Goal: Task Accomplishment & Management: Use online tool/utility

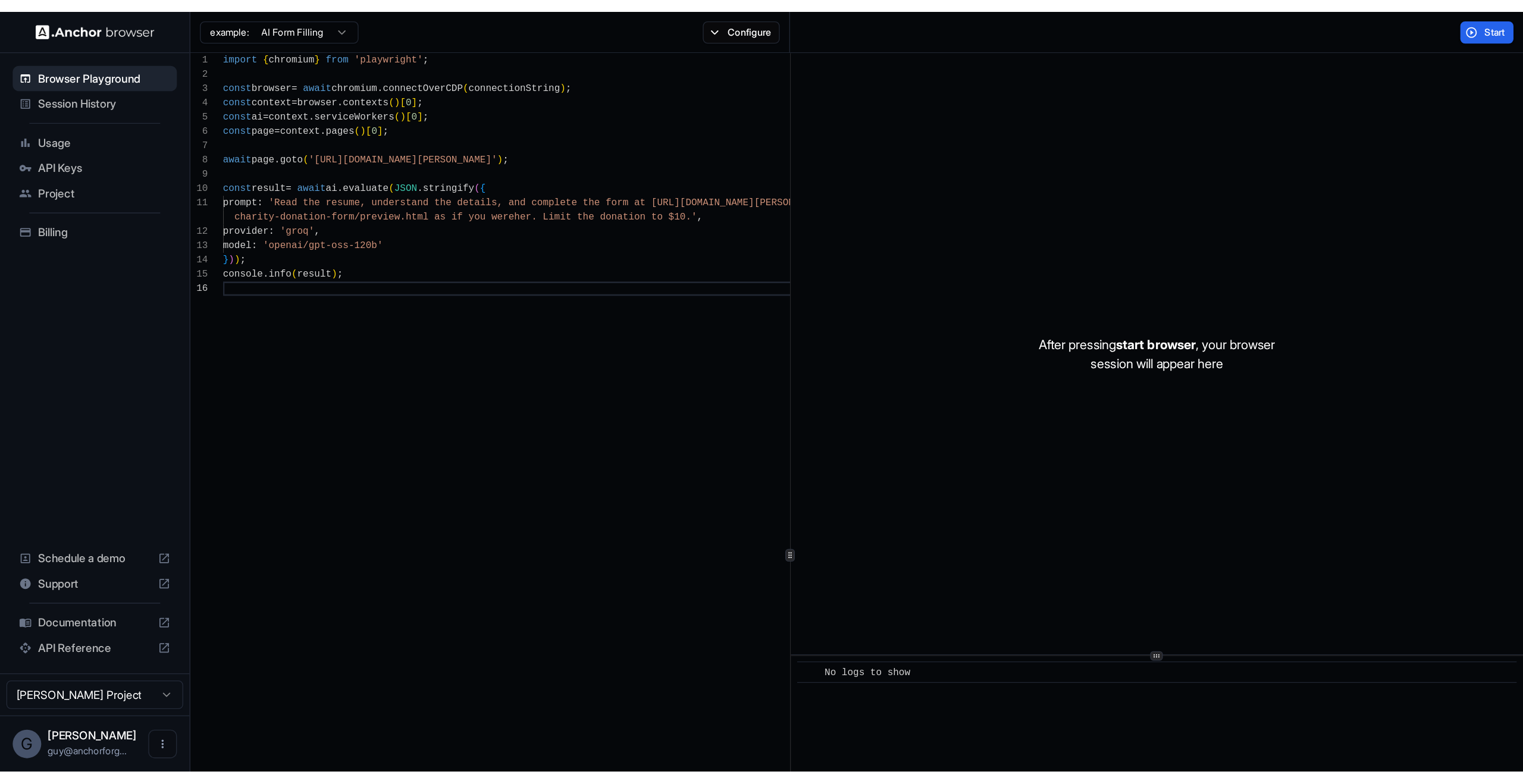
scroll to position [64, 0]
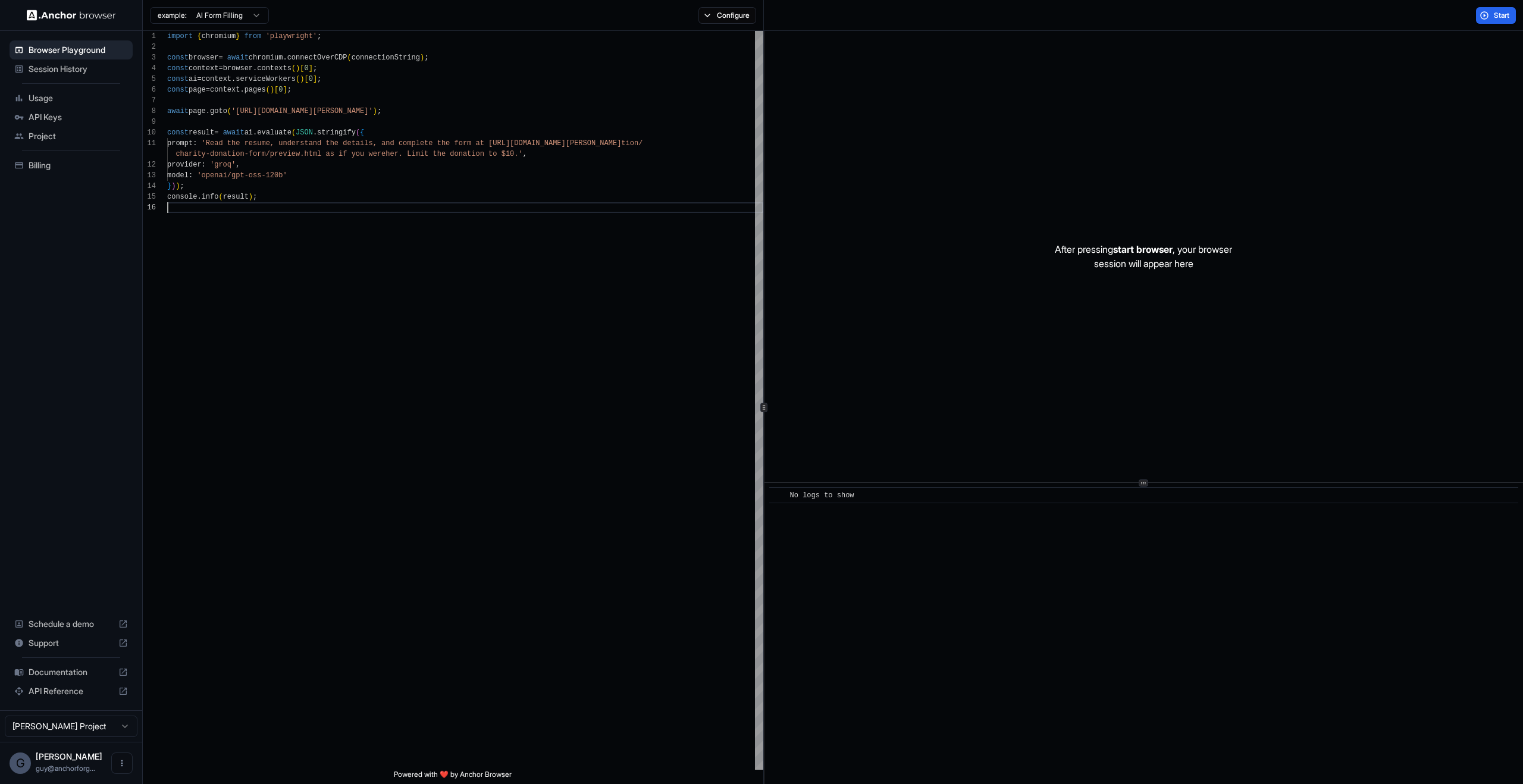
scroll to position [64, 0]
type textarea "**********"
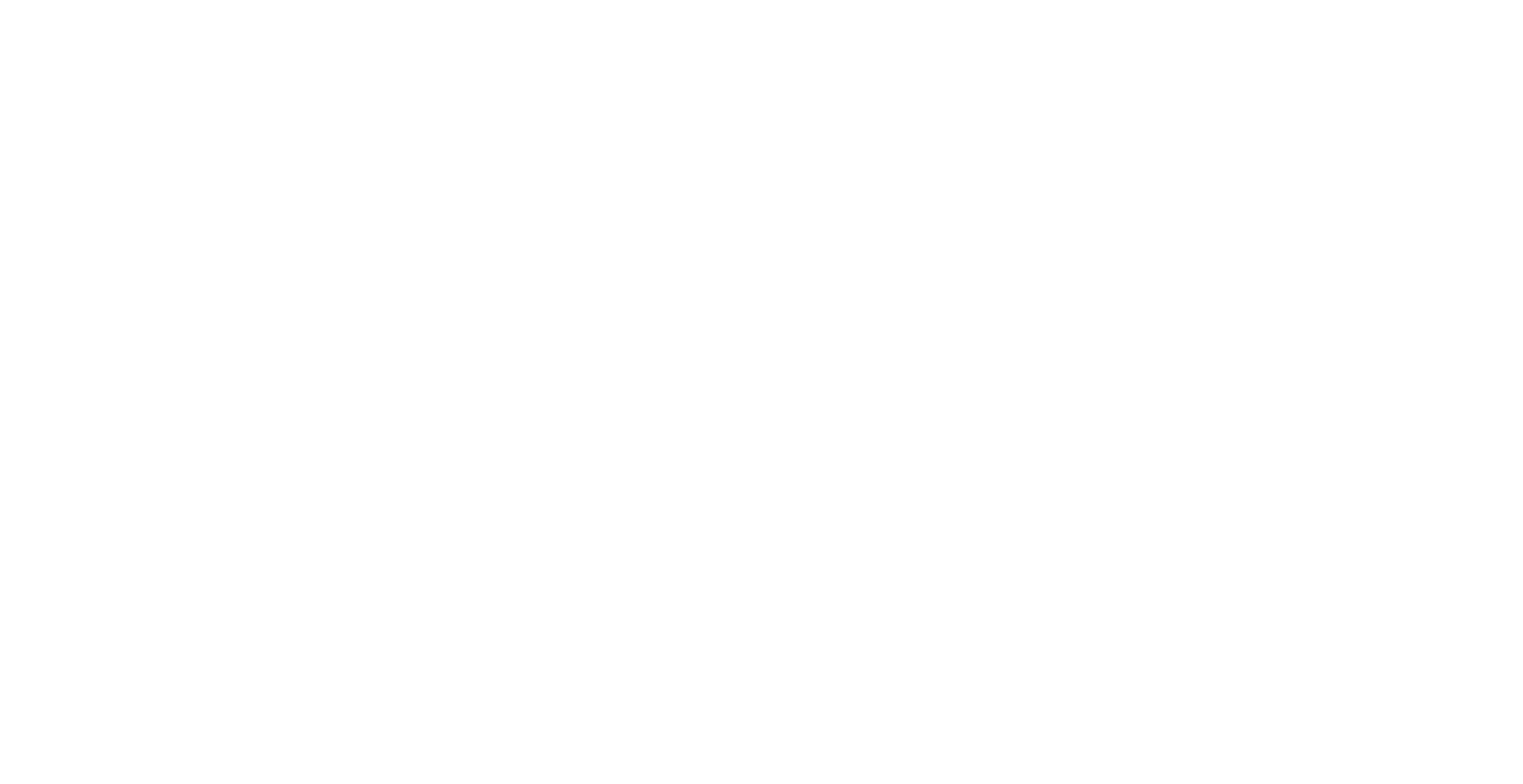
click at [264, 236] on body at bounding box center [762, 392] width 1523 height 784
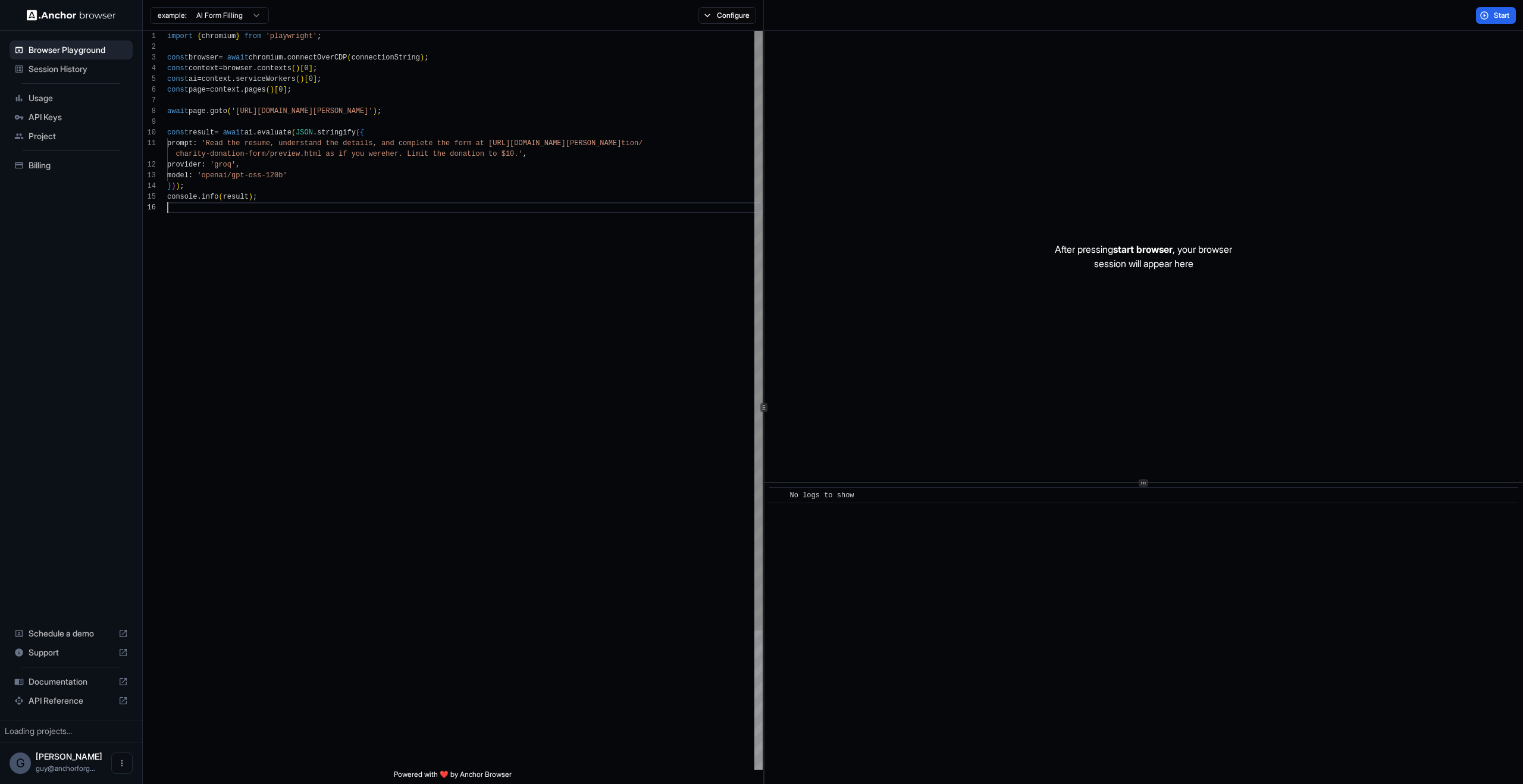
click at [429, 233] on div "import { chromium } from 'playwright' ; const browser = await chromium . connec…" at bounding box center [465, 486] width 596 height 910
type textarea "**********"
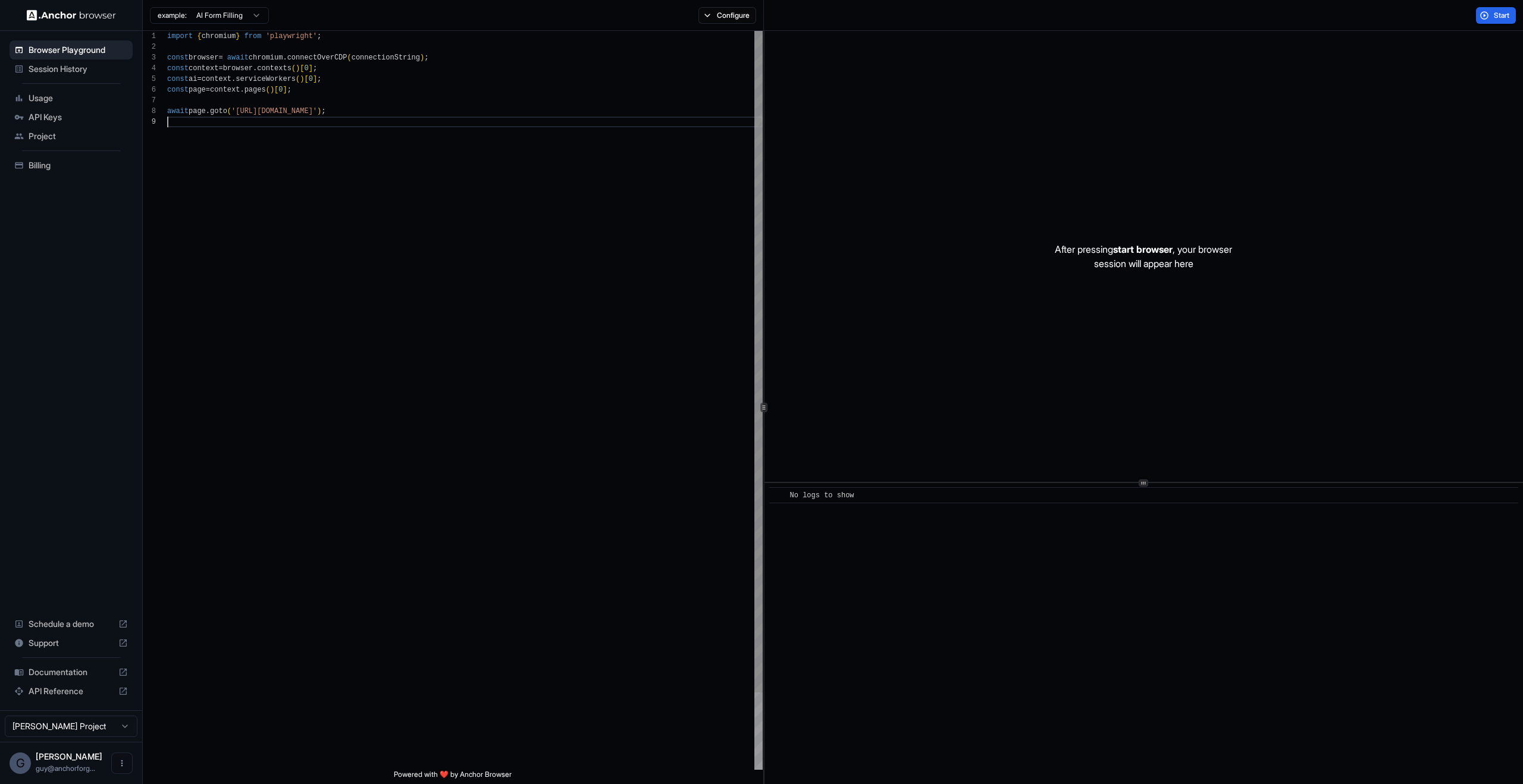
scroll to position [86, 0]
click at [1461, 17] on div "Start" at bounding box center [1143, 15] width 759 height 31
click at [1483, 18] on button "Start" at bounding box center [1496, 15] width 40 height 16
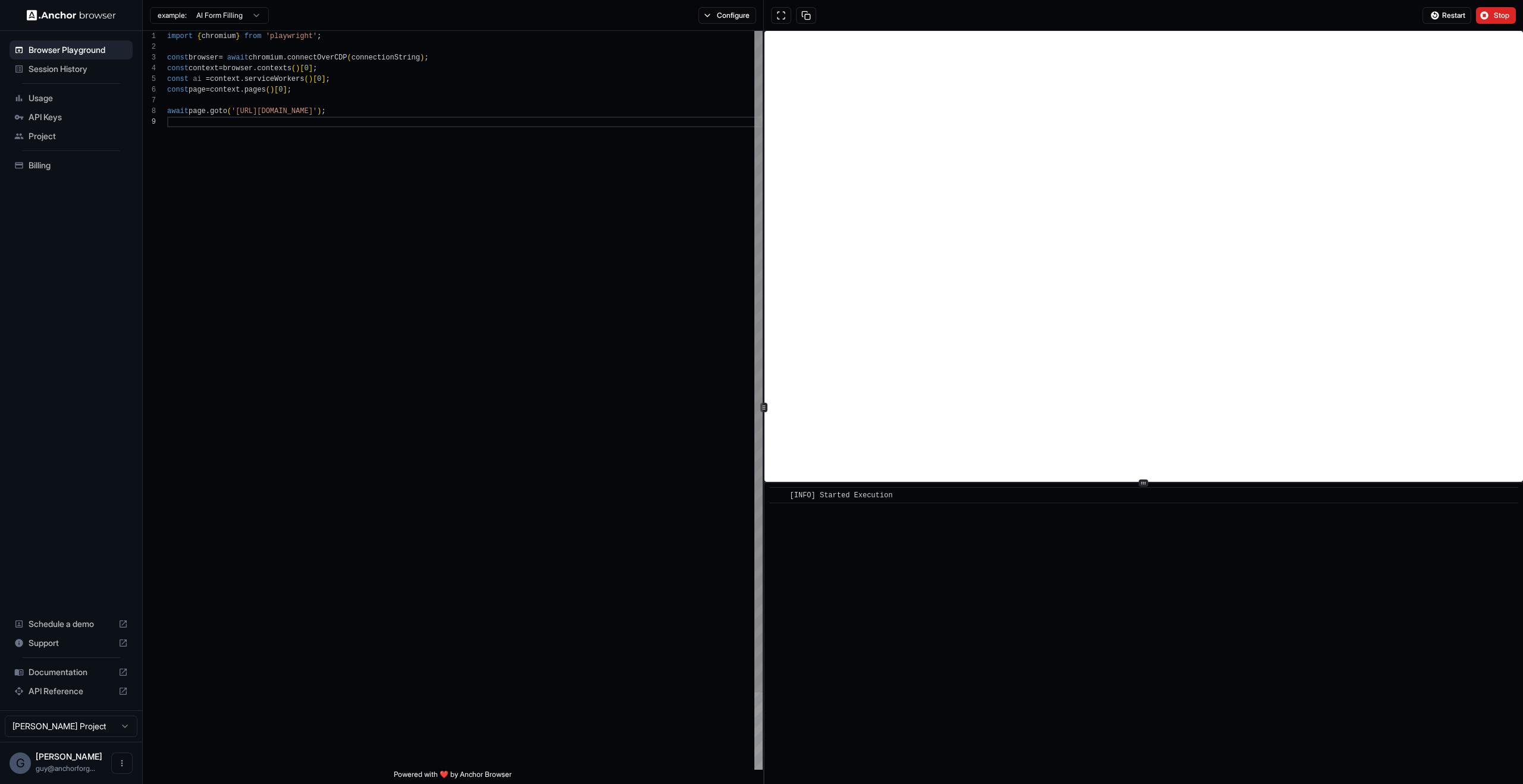
click at [539, 341] on div "import { chromium } from 'playwright' ; const browser = await chromium . connec…" at bounding box center [465, 443] width 596 height 824
click at [419, 111] on div "import { chromium } from 'playwright' ; const browser = await chromium . connec…" at bounding box center [465, 443] width 596 height 824
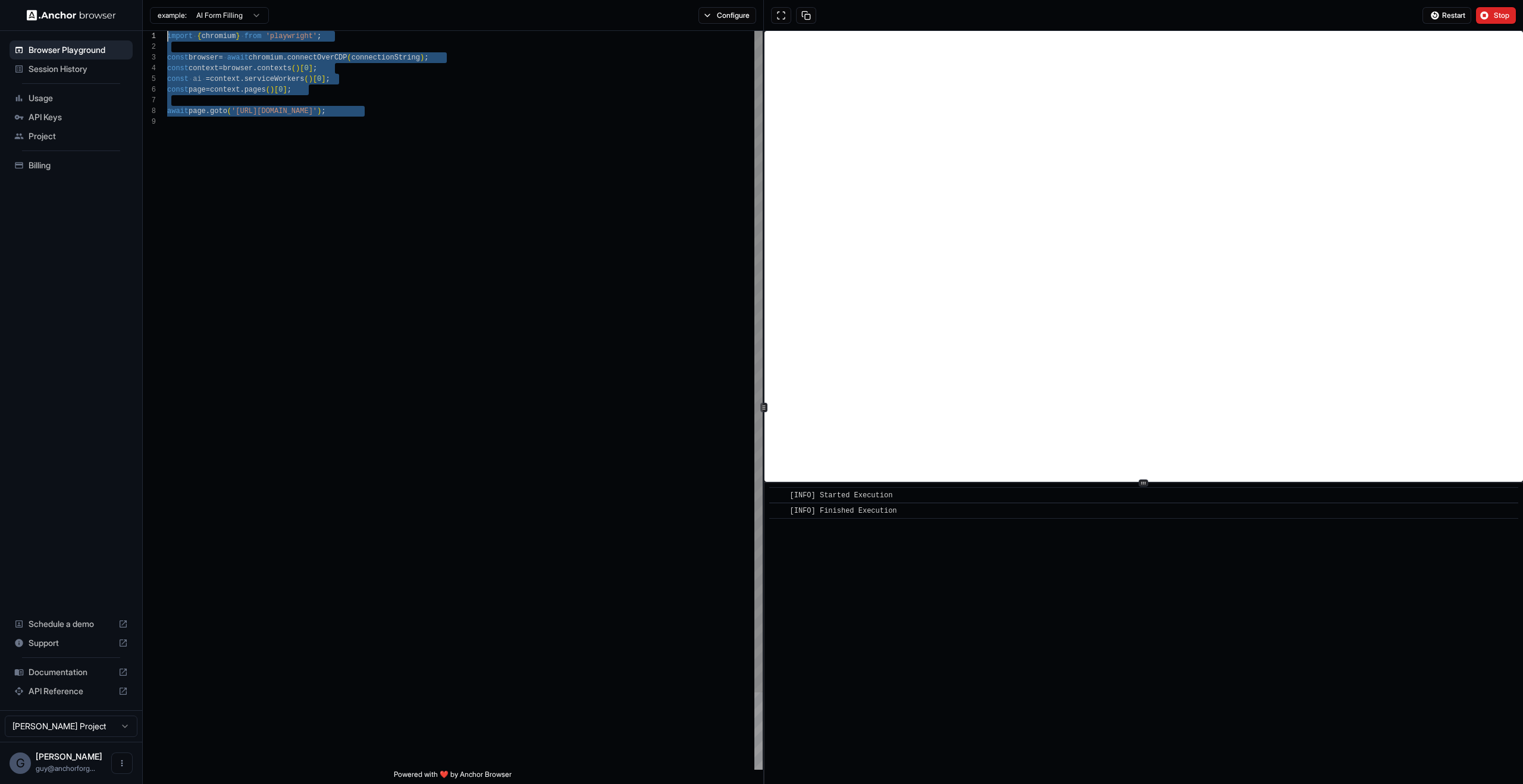
drag, startPoint x: 488, startPoint y: 273, endPoint x: 0, endPoint y: -72, distance: 597.6
click at [167, 31] on div "import { chromium } from 'playwright' ; const browser = await chromium . connec…" at bounding box center [465, 443] width 596 height 824
click at [505, 250] on div "import { chromium } from 'playwright' ; const browser = await chromium . connec…" at bounding box center [465, 443] width 596 height 824
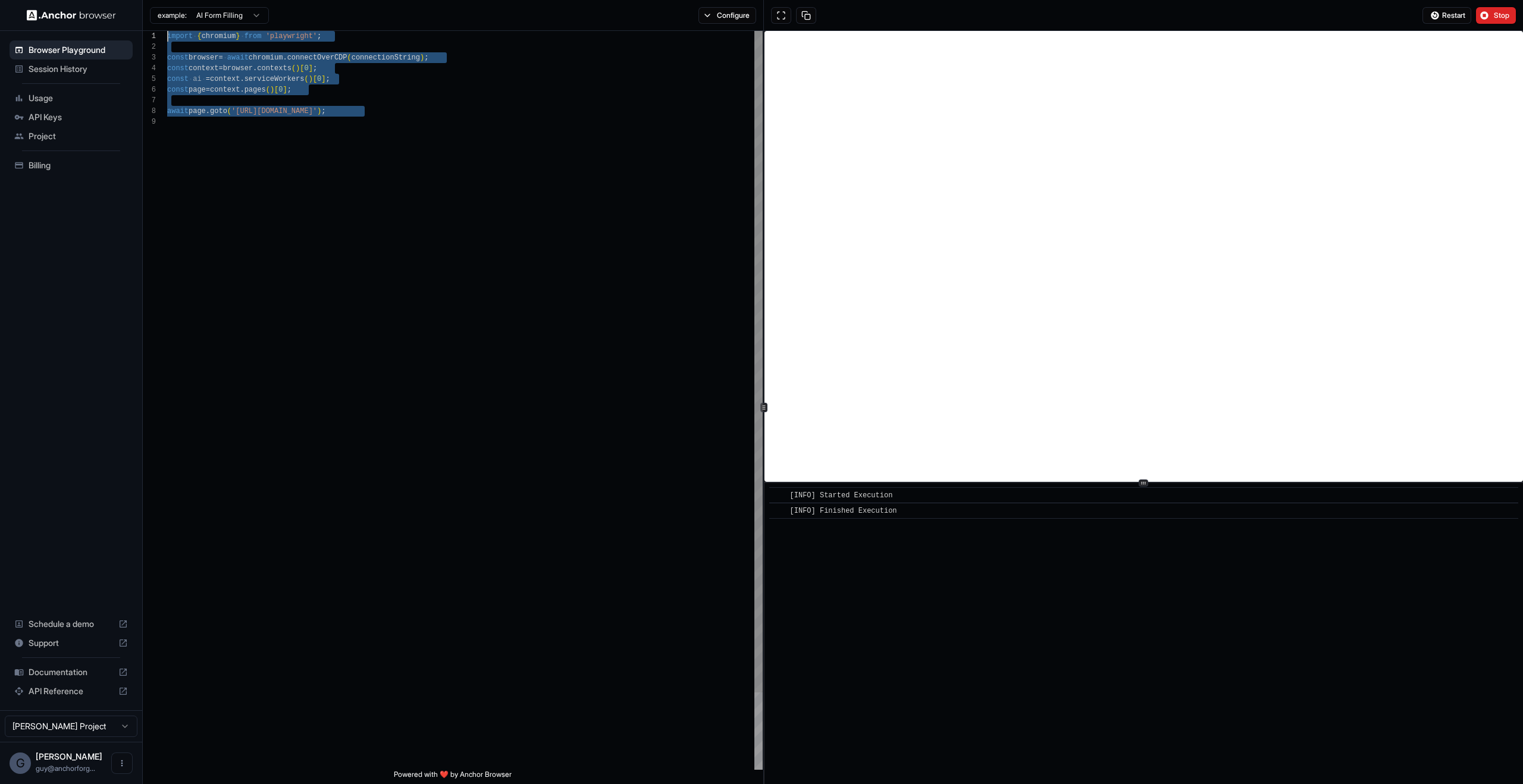
drag, startPoint x: 501, startPoint y: 250, endPoint x: 0, endPoint y: -72, distance: 595.6
click at [167, 31] on div "import { chromium } from 'playwright' ; const browser = await chromium . connec…" at bounding box center [465, 443] width 596 height 824
click at [407, 172] on div "import { chromium } from 'playwright' ; const browser = await chromium . connec…" at bounding box center [465, 443] width 596 height 824
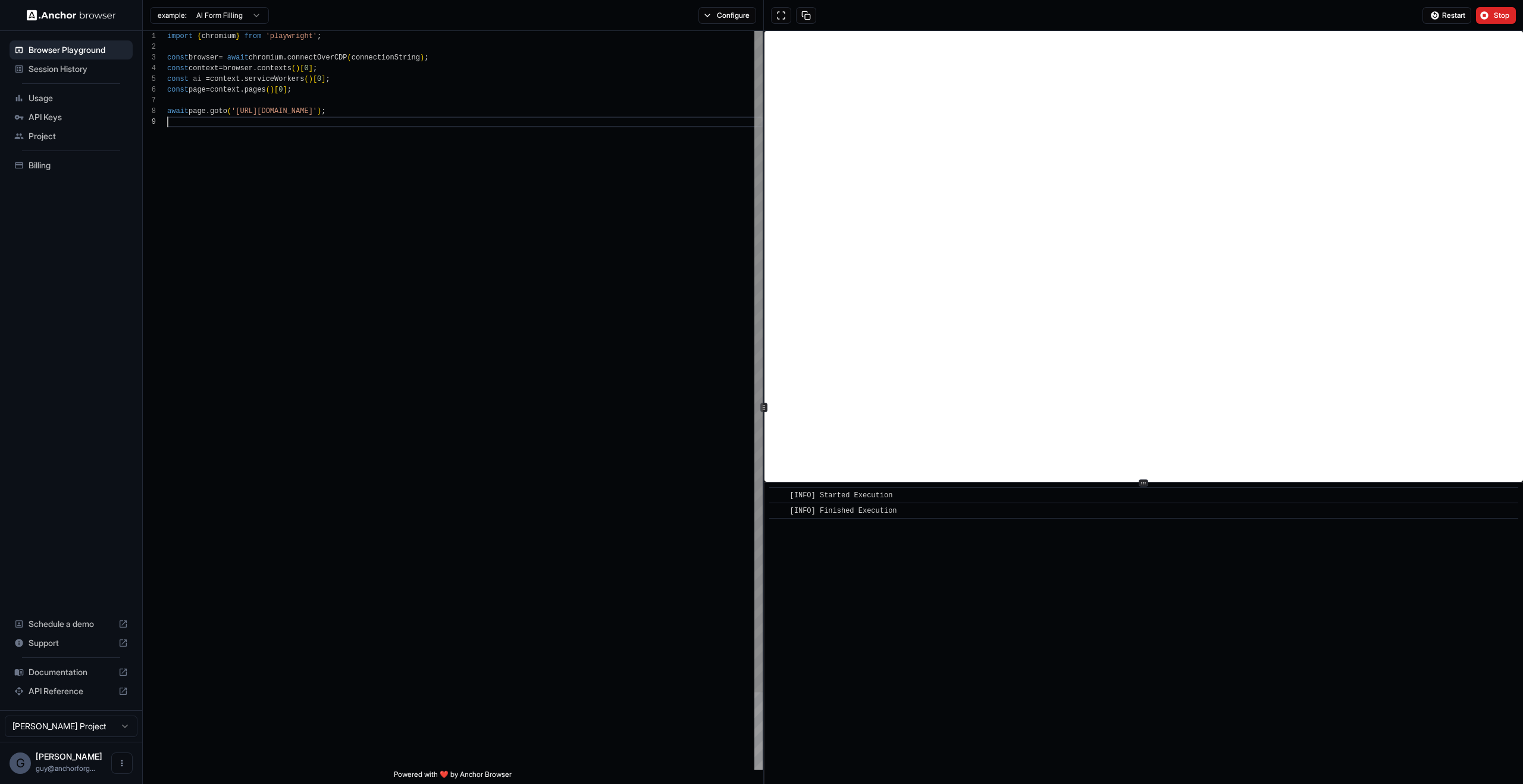
click at [366, 232] on div "import { chromium } from 'playwright' ; const browser = await chromium . connec…" at bounding box center [465, 443] width 596 height 824
click at [250, 109] on div "import { chromium } from 'playwright' ; const browser = await chromium . connec…" at bounding box center [465, 443] width 596 height 824
drag, startPoint x: 250, startPoint y: 109, endPoint x: 345, endPoint y: 114, distance: 95.1
click at [345, 114] on div "import { chromium } from 'playwright' ; const browser = await chromium . connec…" at bounding box center [465, 443] width 596 height 824
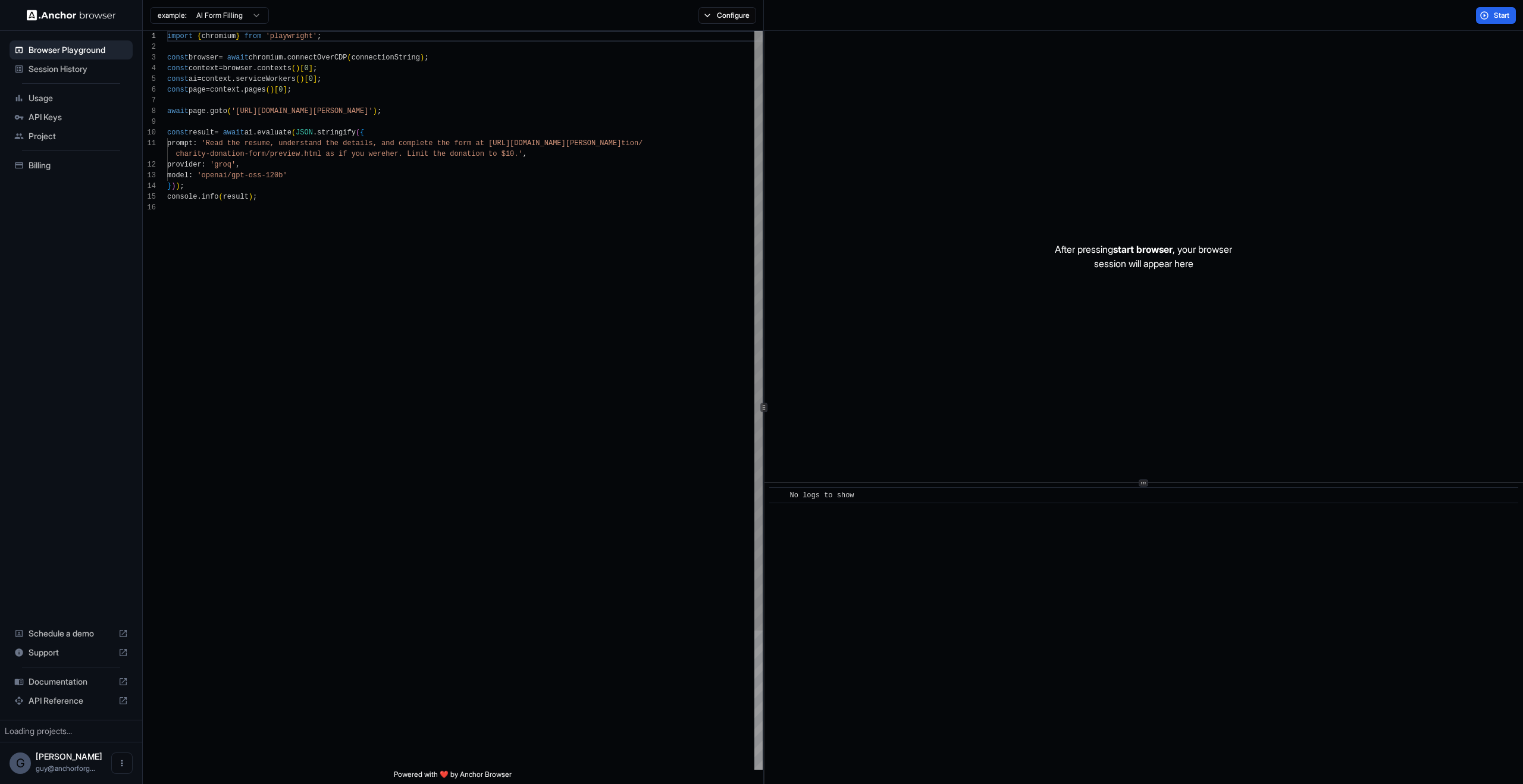
click at [1039, 232] on div "After pressing start browser , your browser session will appear here" at bounding box center [1144, 256] width 758 height 450
click at [372, 174] on div "import { chromium } from 'playwright' ; const browser = await chromium . connec…" at bounding box center [465, 486] width 596 height 910
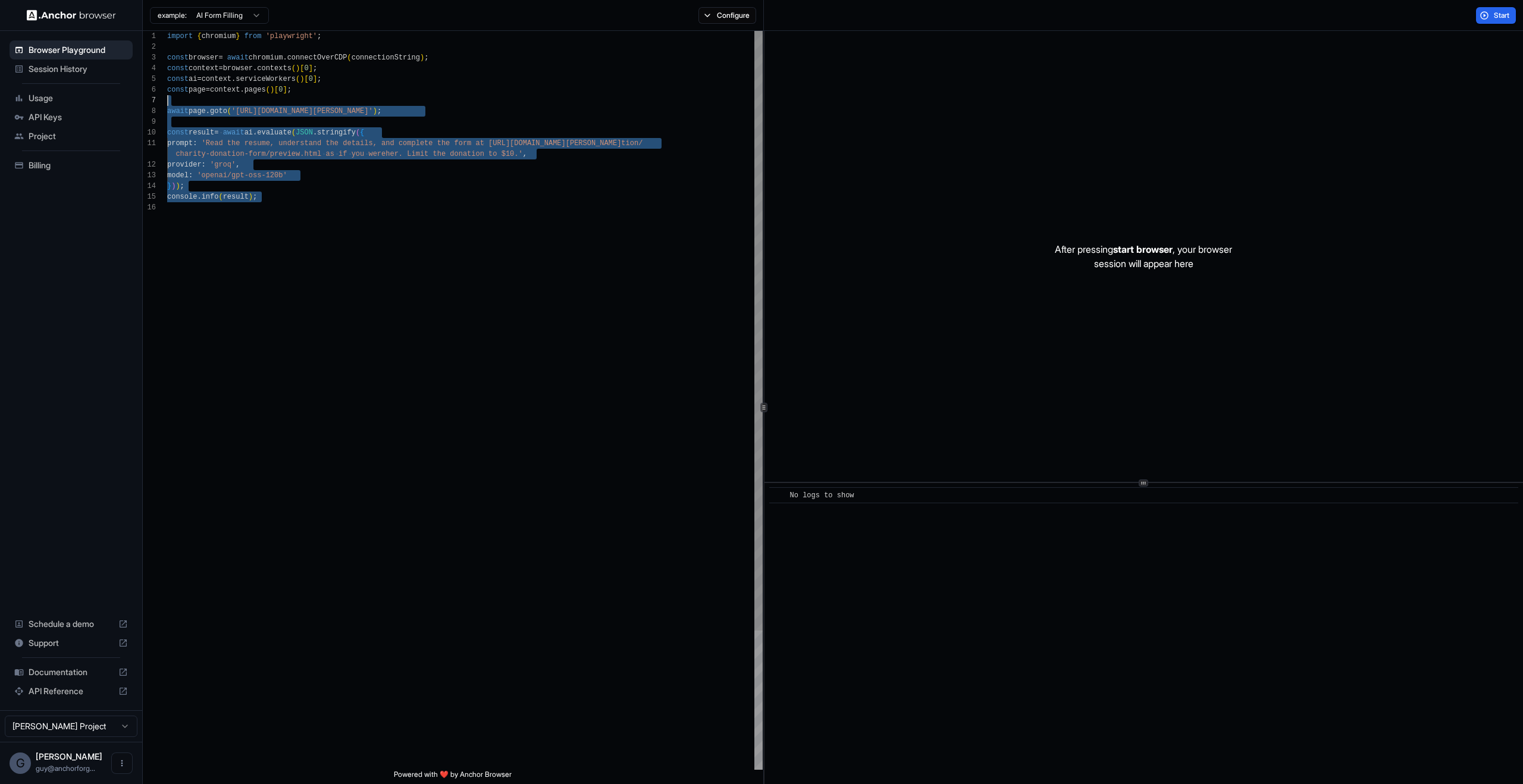
scroll to position [64, 0]
drag, startPoint x: 534, startPoint y: 227, endPoint x: 166, endPoint y: 99, distance: 389.6
click at [167, 99] on div "import { chromium } from 'playwright' ; const browser = await chromium . connec…" at bounding box center [465, 486] width 596 height 910
type textarea "**********"
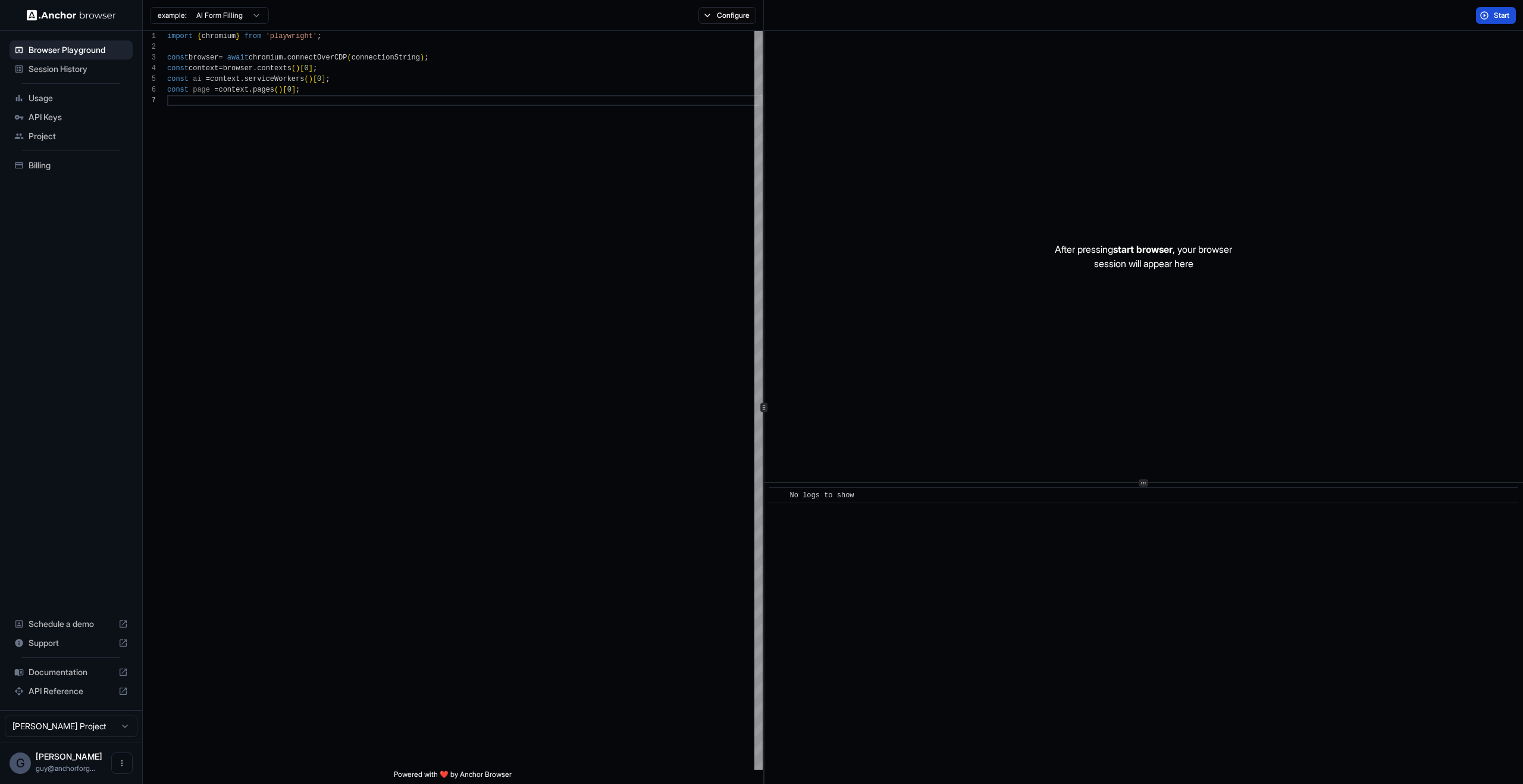
click at [1500, 20] on button "Start" at bounding box center [1496, 15] width 40 height 16
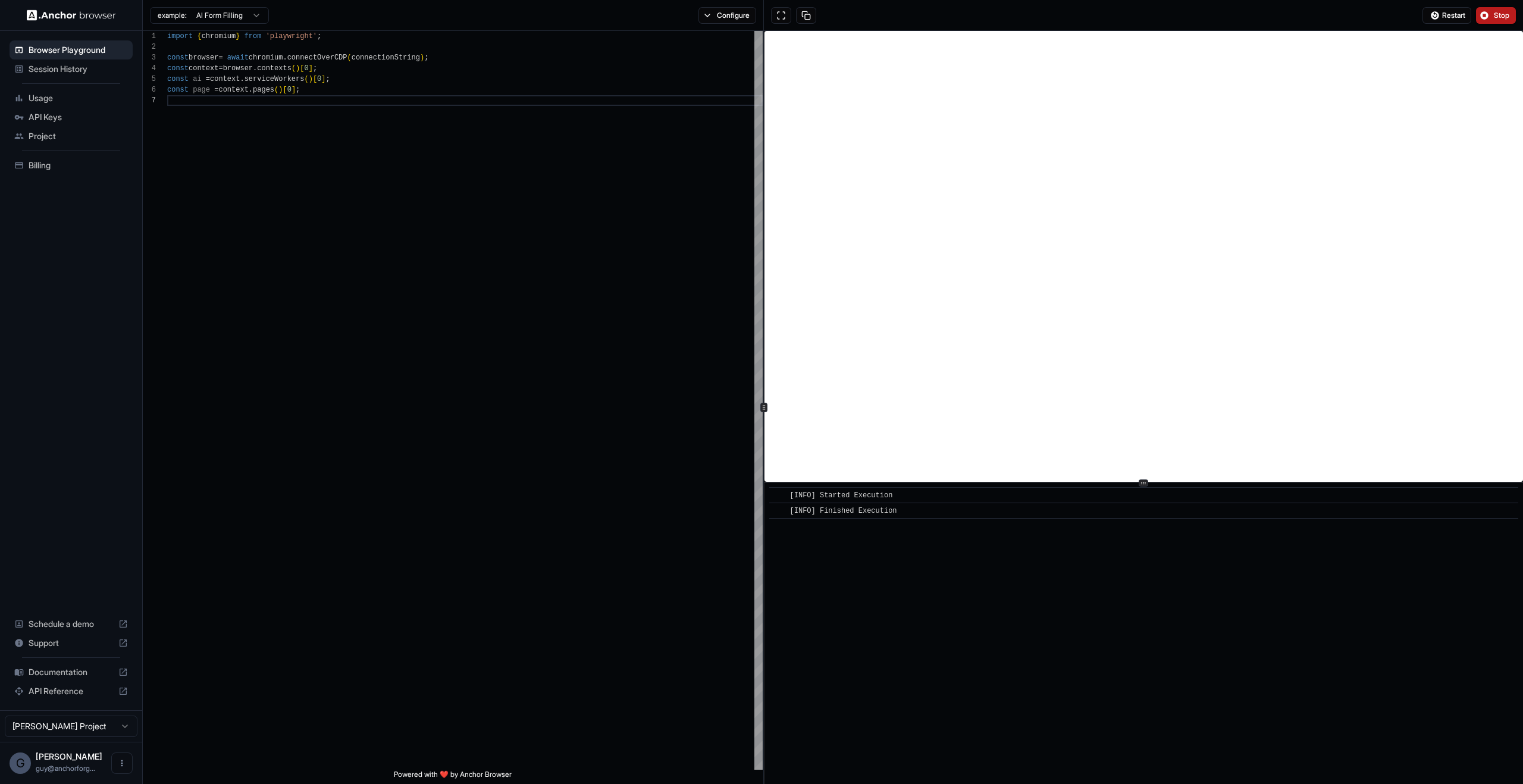
click at [1499, 16] on span "Stop" at bounding box center [1502, 16] width 16 height 9
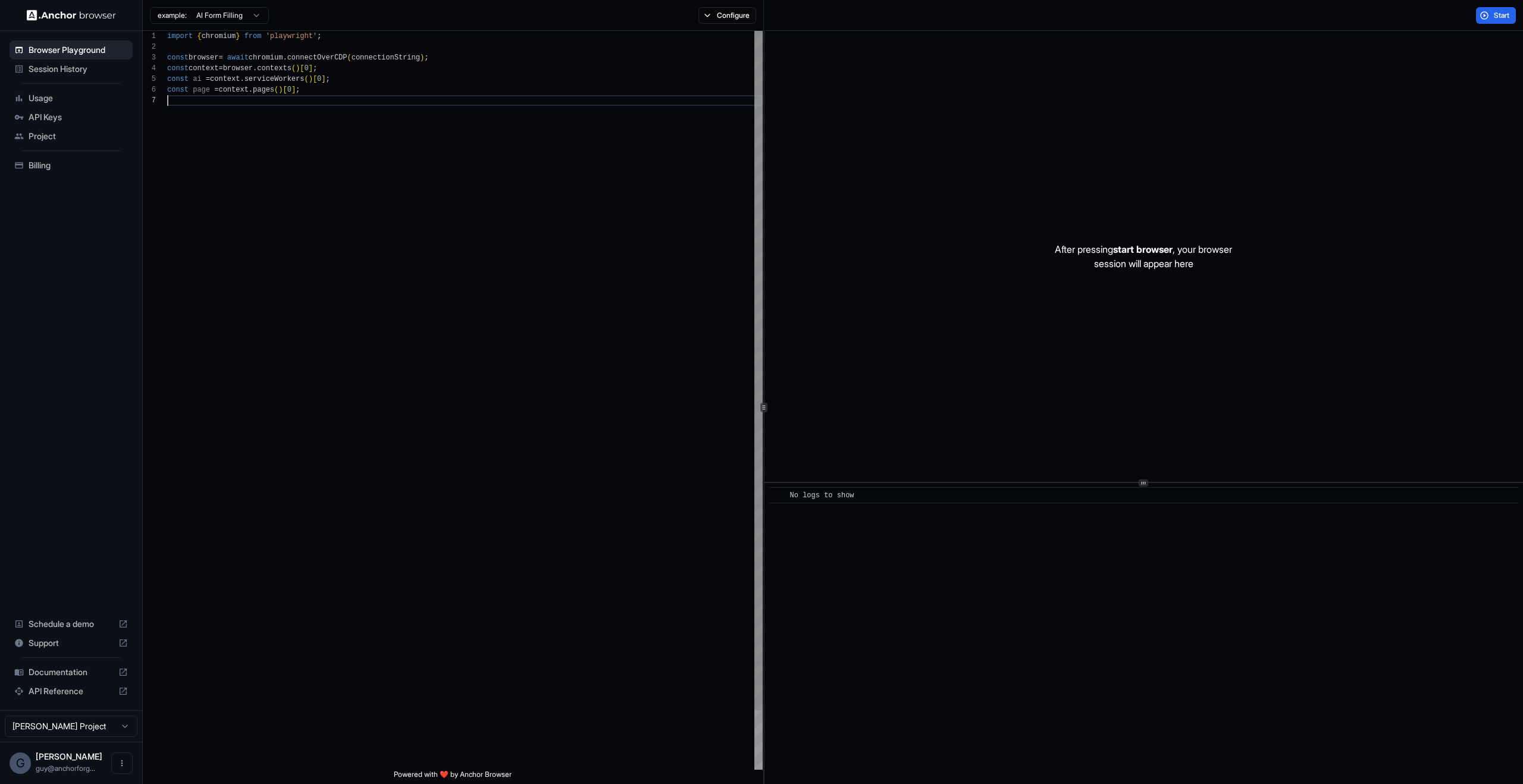
drag, startPoint x: 689, startPoint y: 256, endPoint x: 363, endPoint y: 67, distance: 376.8
click at [417, 96] on div "import { chromium } from 'playwright' ; const browser = await chromium . connec…" at bounding box center [465, 432] width 596 height 803
drag, startPoint x: 371, startPoint y: 78, endPoint x: 231, endPoint y: 78, distance: 140.0
click at [181, 31] on div "import { chromium } from 'playwright' ; const browser = await chromium . connec…" at bounding box center [465, 432] width 596 height 803
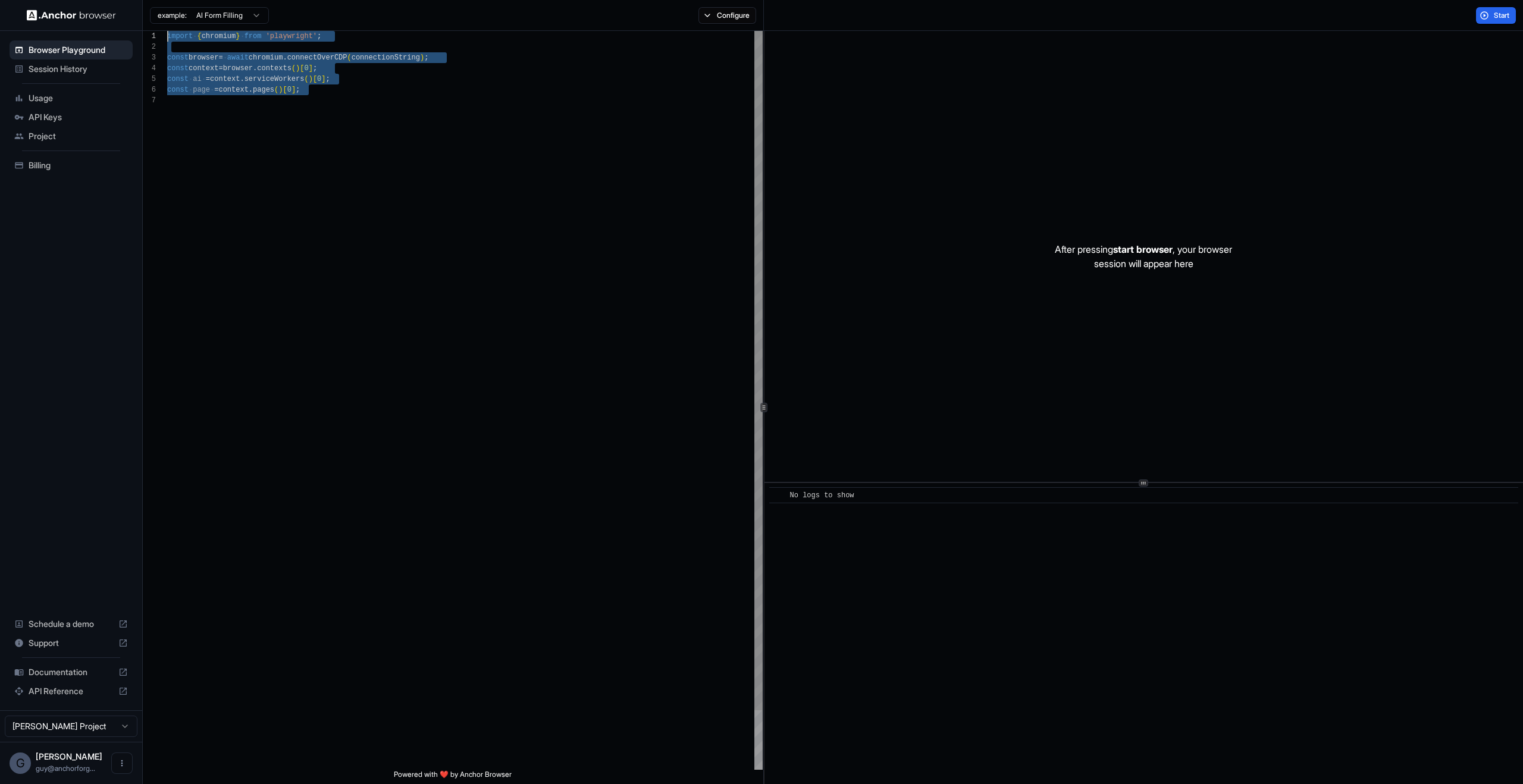
drag, startPoint x: 337, startPoint y: 184, endPoint x: 60, endPoint y: -72, distance: 377.2
click at [167, 31] on div "import { chromium } from 'playwright' ; const browser = await chromium . connec…" at bounding box center [465, 432] width 596 height 803
click at [352, 159] on div "import { chromium } from 'playwright' ; const browser = await chromium . connec…" at bounding box center [465, 432] width 596 height 803
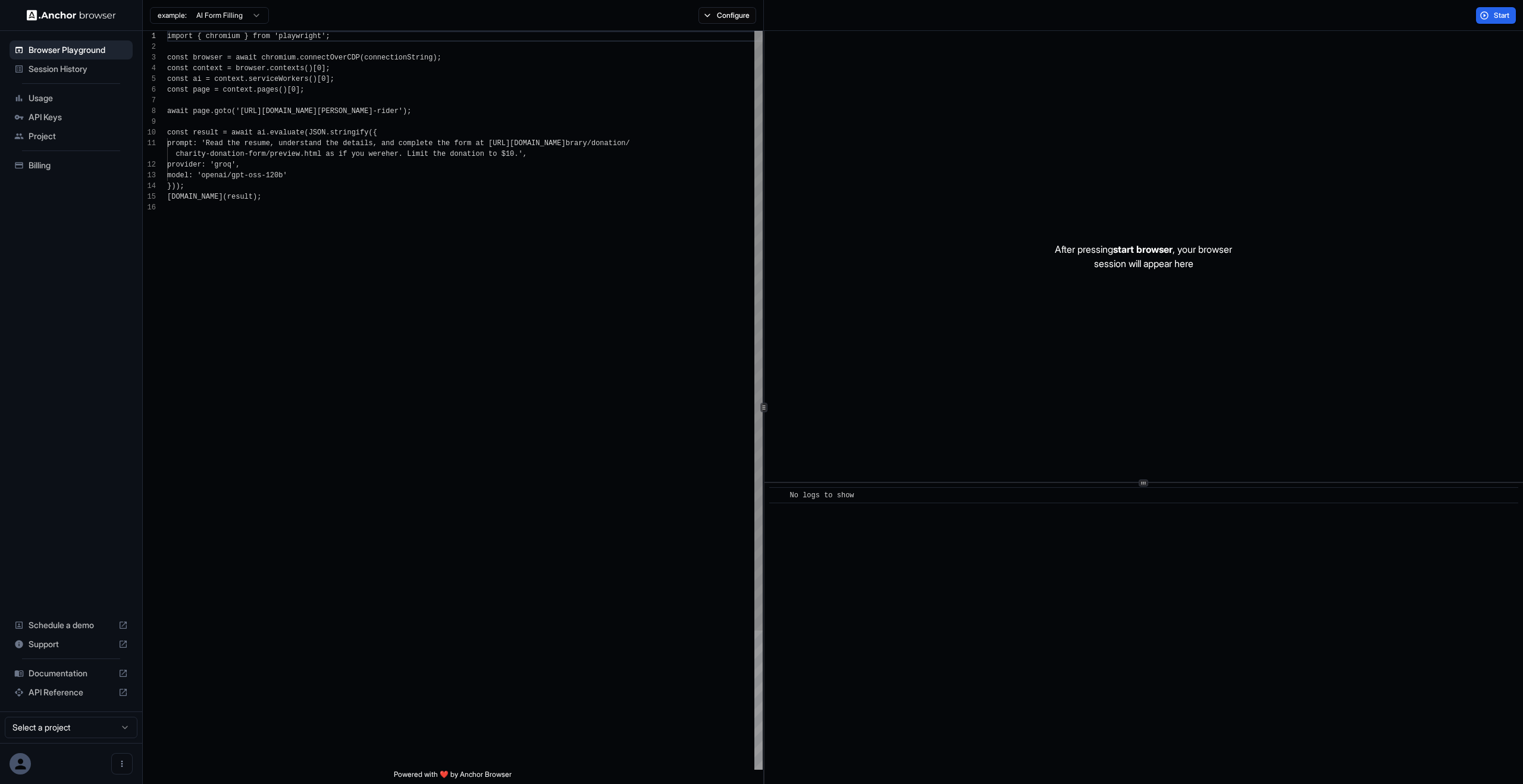
scroll to position [107, 0]
click at [34, 93] on span "Usage" at bounding box center [78, 97] width 100 height 12
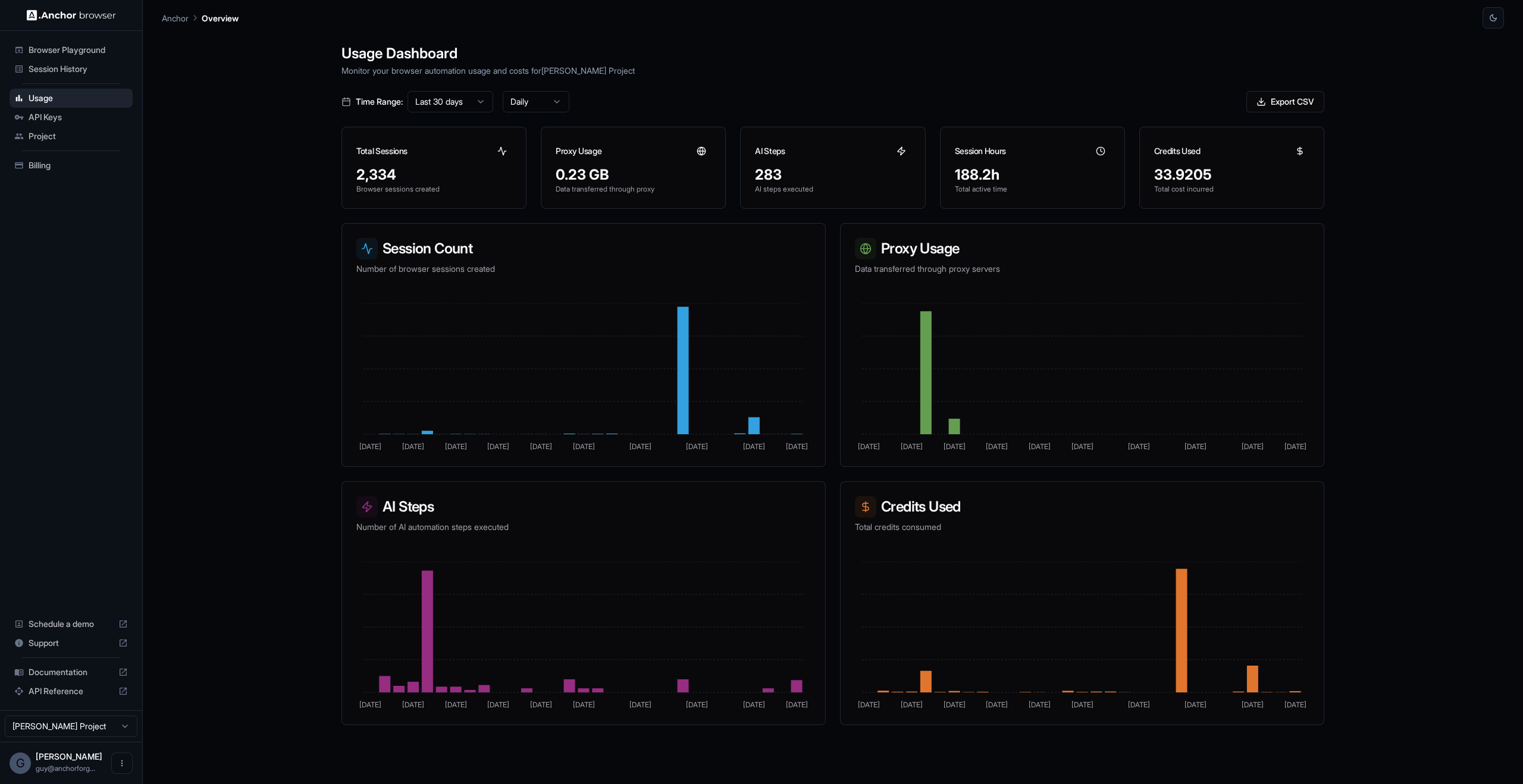
click at [46, 66] on span "Session History" at bounding box center [78, 68] width 100 height 12
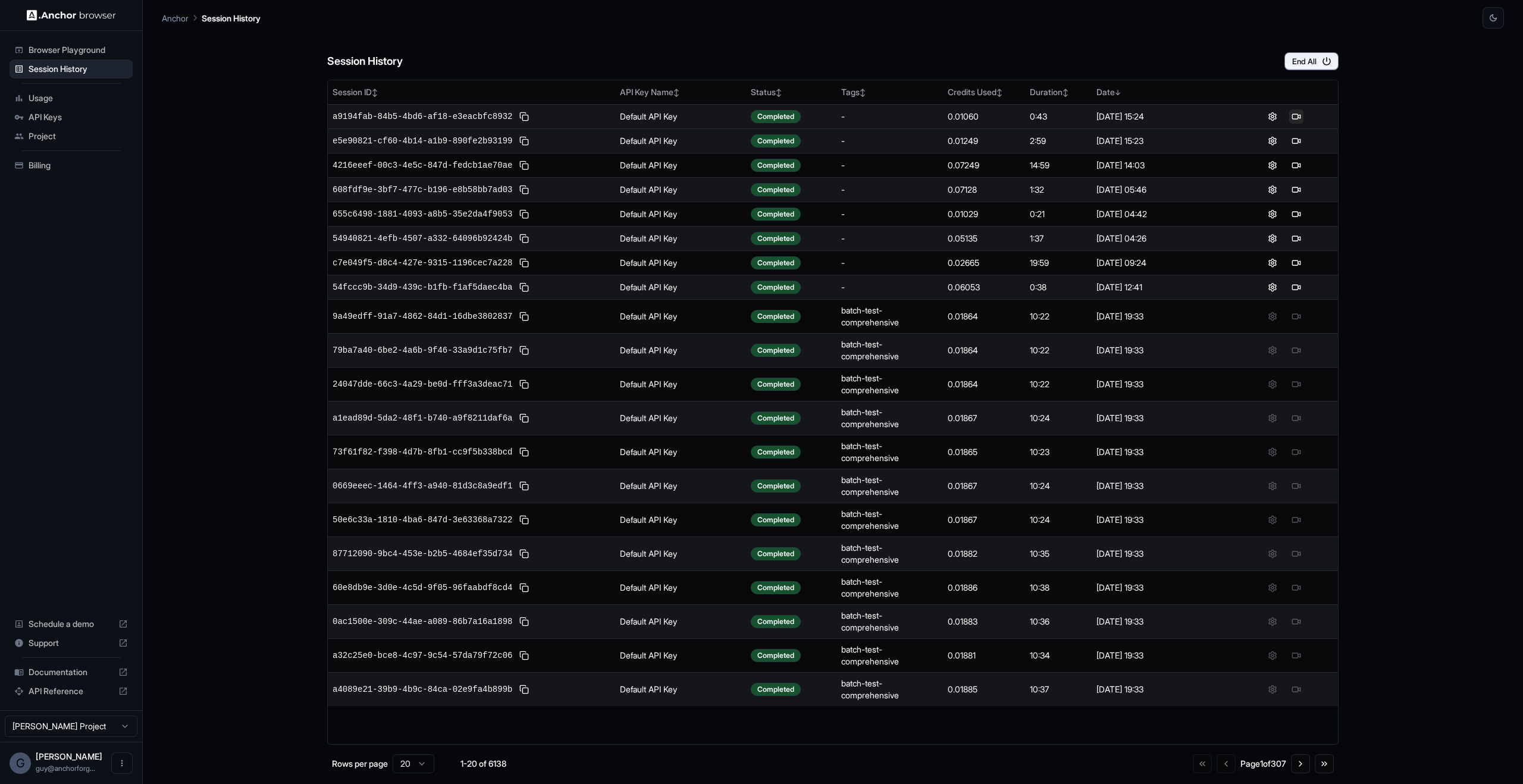
click at [1302, 119] on button at bounding box center [1296, 116] width 14 height 14
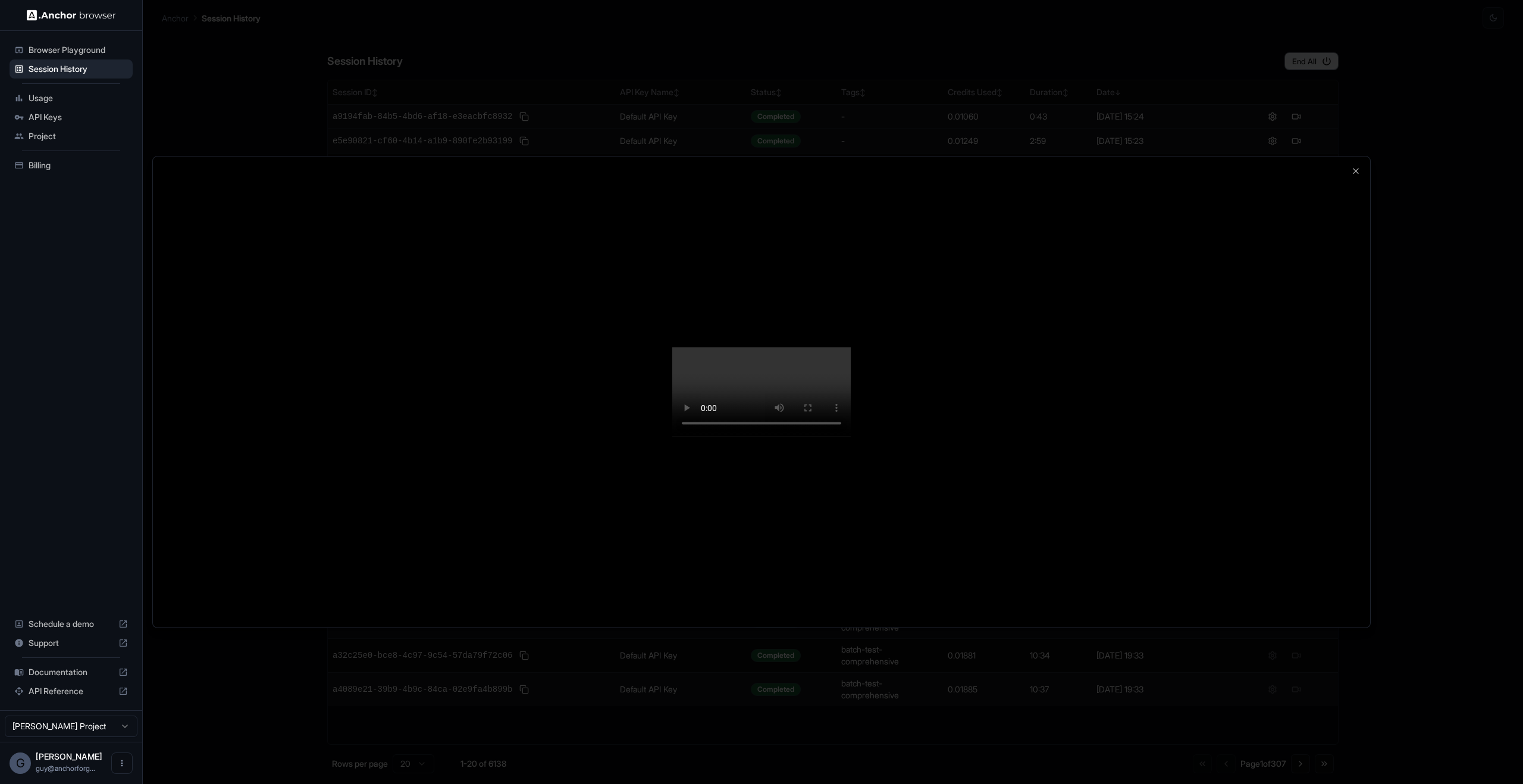
click at [763, 142] on div at bounding box center [762, 392] width 1523 height 784
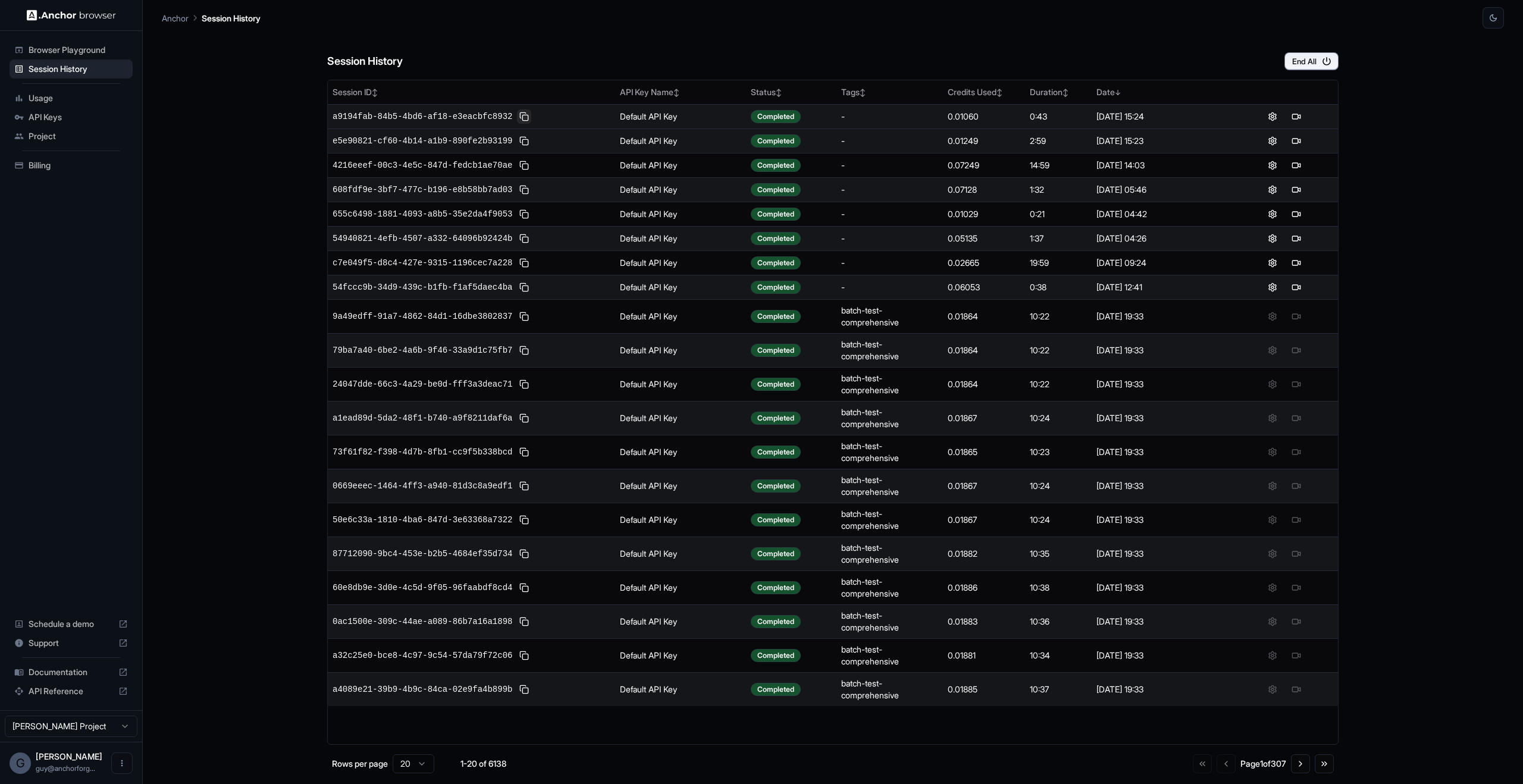
click at [522, 115] on button at bounding box center [524, 116] width 14 height 14
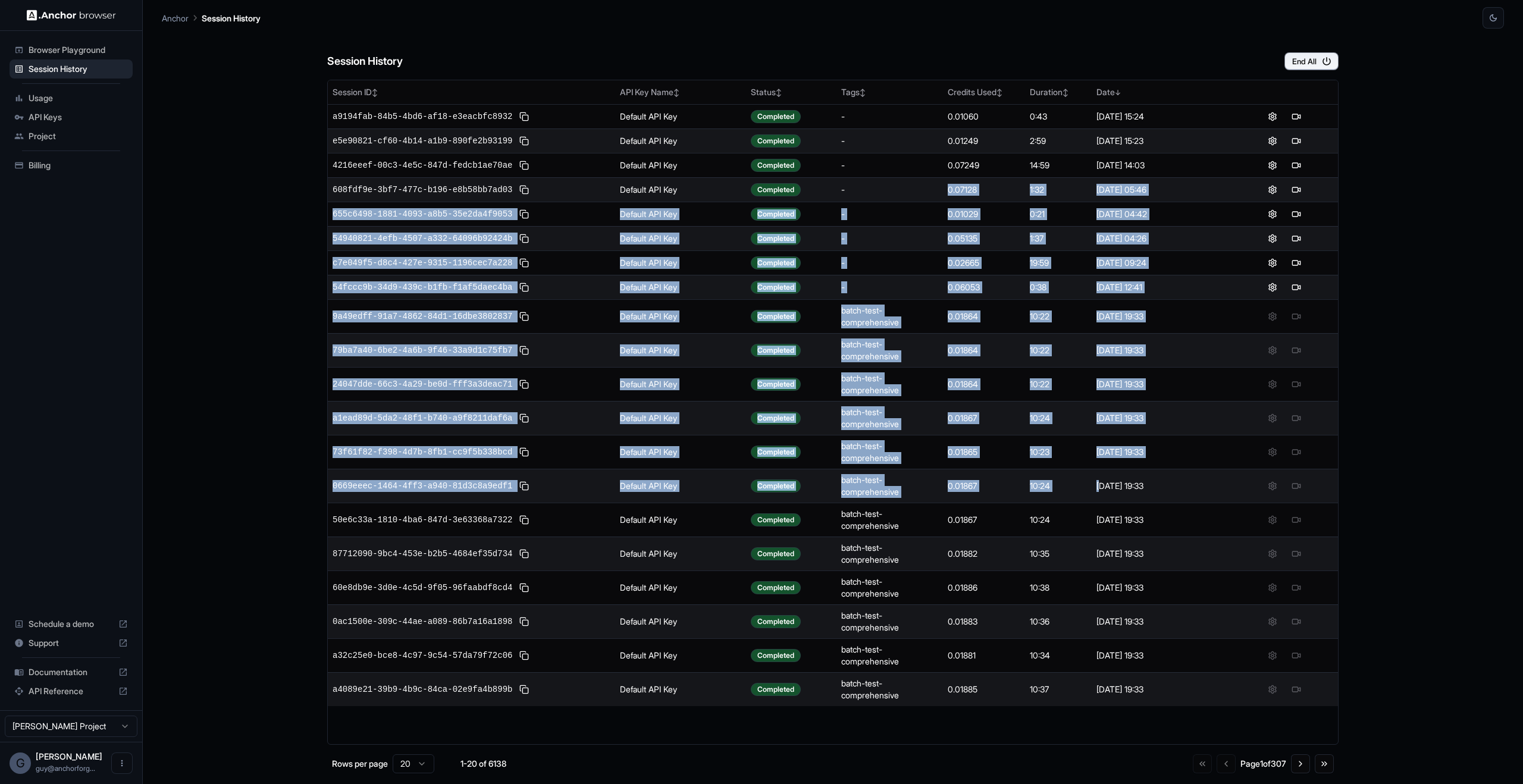
drag, startPoint x: 1101, startPoint y: 482, endPoint x: 554, endPoint y: 144, distance: 643.0
click at [840, 195] on tbody "a9194fab-84b5-4bd6-af18-e3eacbfc8932 Default API Key Completed - 0.01060 0:43 S…" at bounding box center [833, 405] width 1010 height 602
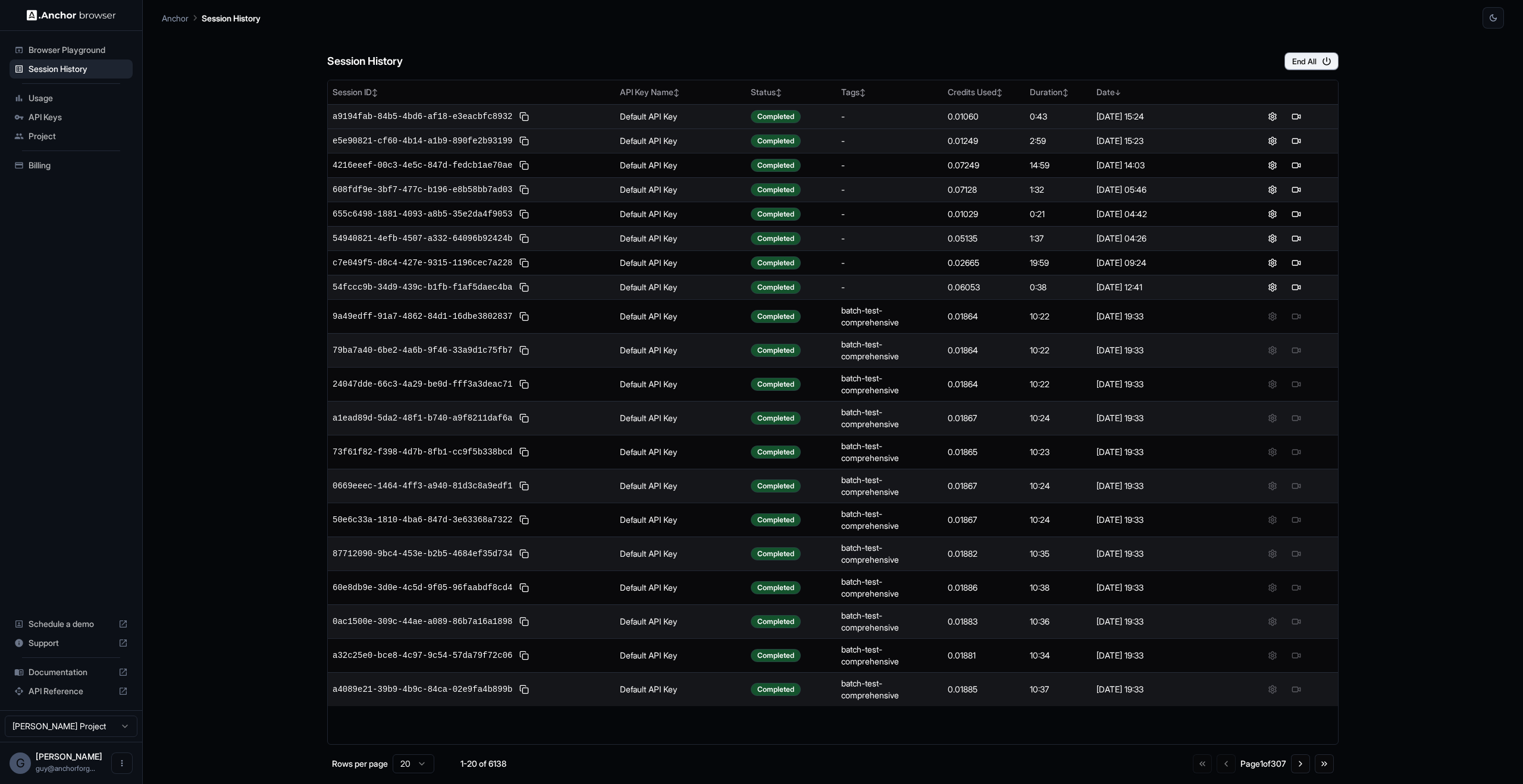
click at [346, 106] on td "a9194fab-84b5-4bd6-af18-e3eacbfc8932" at bounding box center [472, 116] width 287 height 24
click at [63, 49] on span "Browser Playground" at bounding box center [78, 49] width 100 height 12
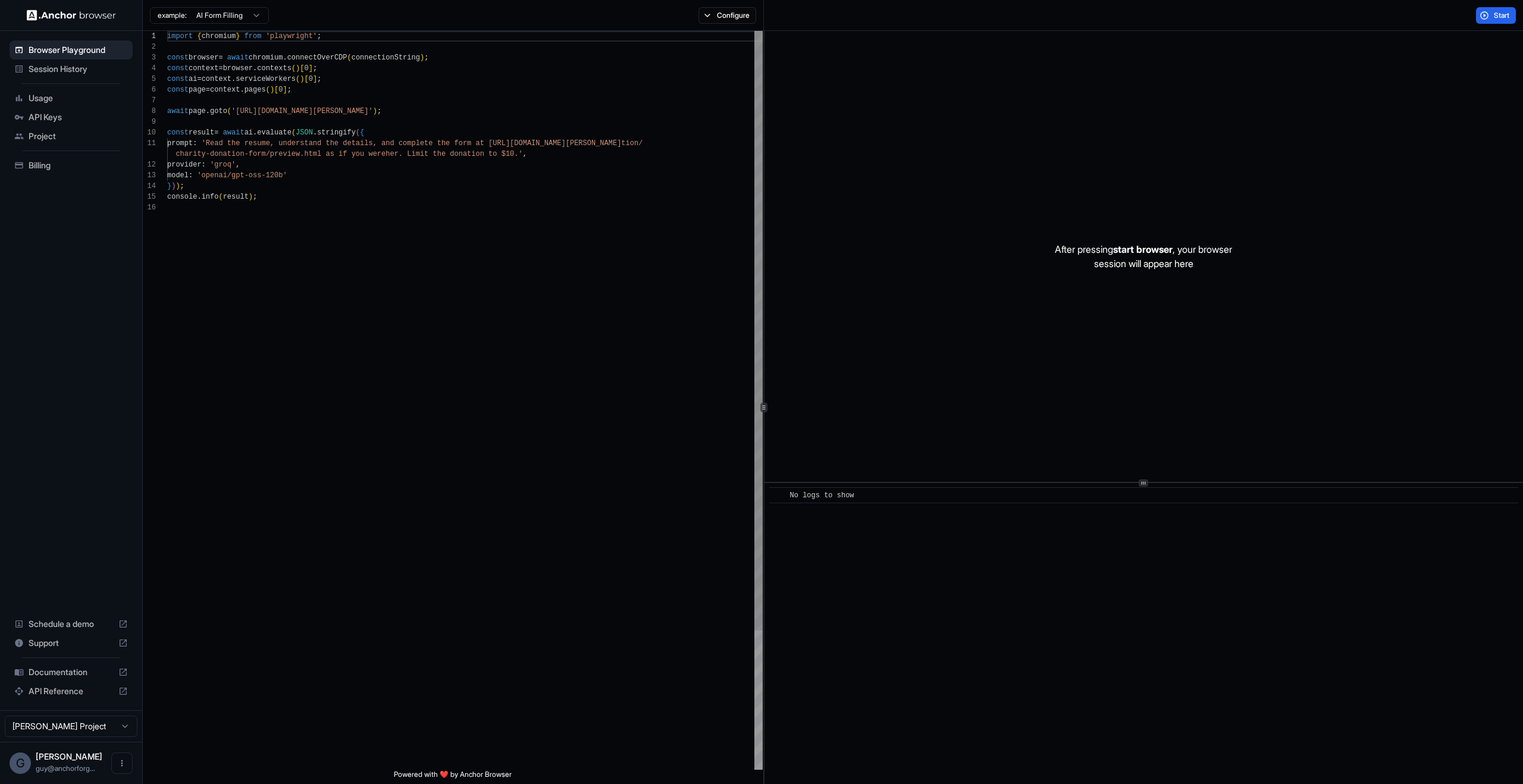
type textarea "**********"
click at [418, 213] on div "import { chromium } from 'playwright' ; const browser = await chromium . connec…" at bounding box center [465, 486] width 596 height 910
drag, startPoint x: 1200, startPoint y: 269, endPoint x: 1215, endPoint y: 252, distance: 22.7
click at [1202, 268] on p "After pressing start browser , your browser session will appear here" at bounding box center [1144, 256] width 177 height 28
